Goal: Find specific page/section: Find specific page/section

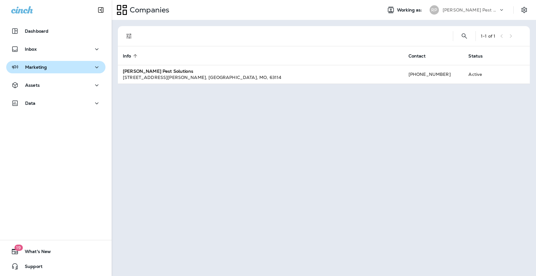
click at [63, 68] on div "Marketing" at bounding box center [55, 67] width 89 height 8
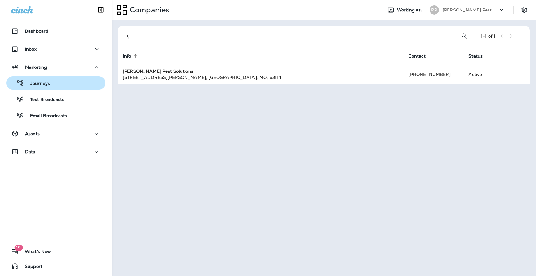
click at [59, 87] on div "Journeys" at bounding box center [56, 82] width 94 height 9
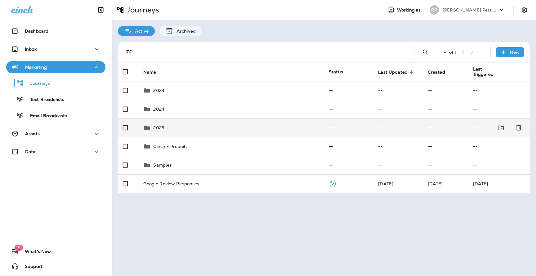
click at [154, 130] on div "2025" at bounding box center [158, 127] width 11 height 7
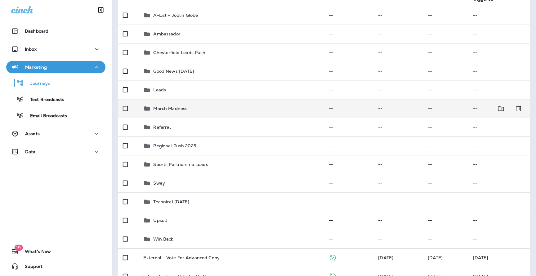
scroll to position [89, 0]
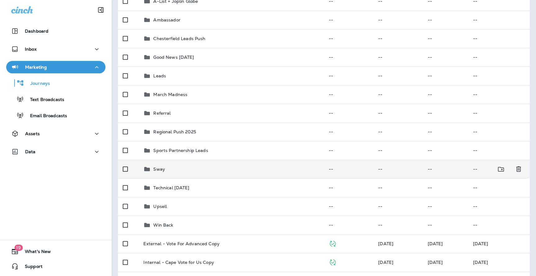
click at [160, 167] on p "Sway" at bounding box center [159, 168] width 12 height 5
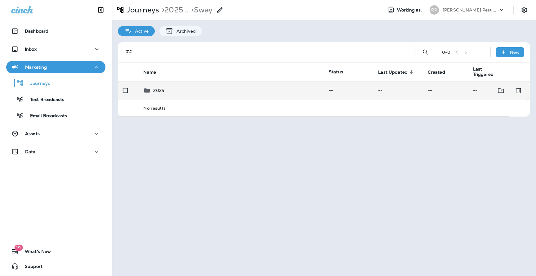
click at [166, 91] on div "2025" at bounding box center [231, 90] width 176 height 7
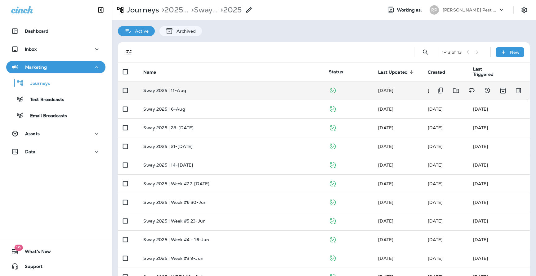
click at [179, 89] on p "Sway 2025 | 11-Aug" at bounding box center [164, 90] width 43 height 5
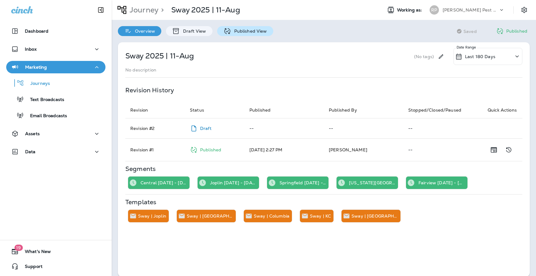
click at [235, 32] on p "Published View" at bounding box center [249, 31] width 36 height 5
